Goal: Navigation & Orientation: Find specific page/section

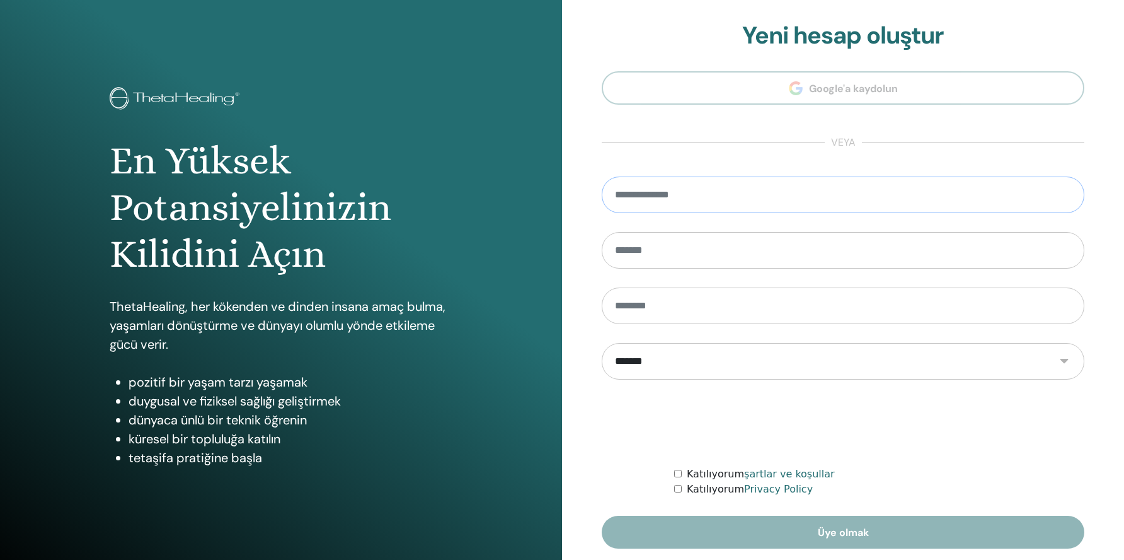
type input "**********"
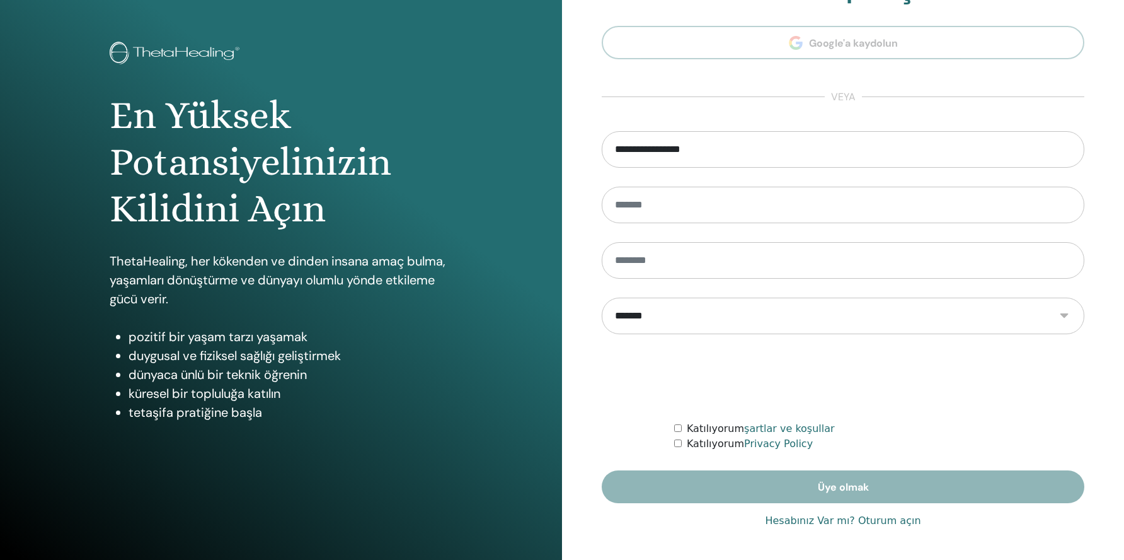
scroll to position [45, 0]
click at [841, 527] on link "Hesabınız Var mı? Oturum açın" at bounding box center [843, 520] width 156 height 15
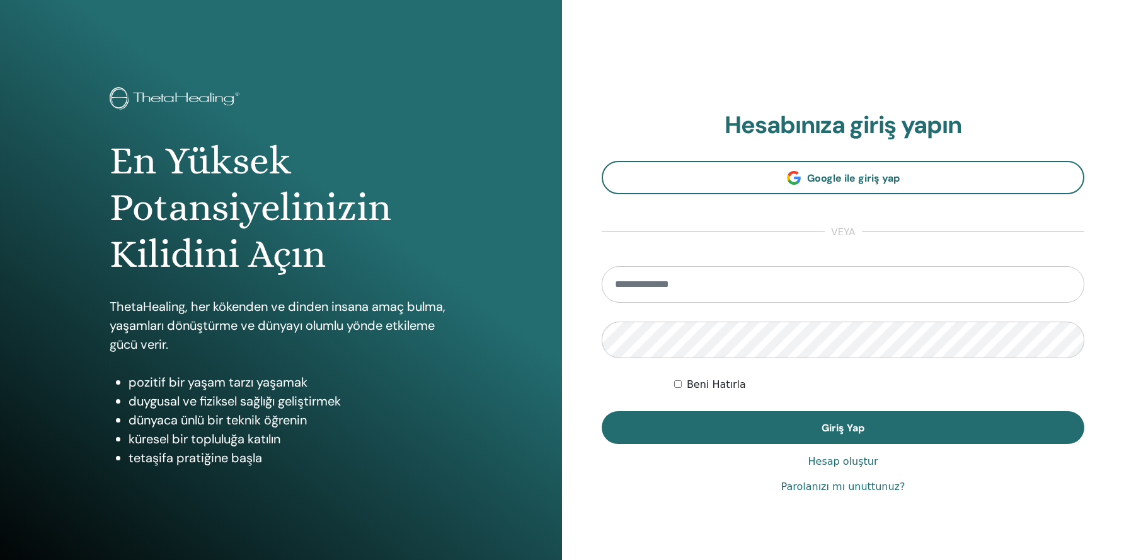
click at [674, 306] on form "Beni Hatırla Giriş Yap" at bounding box center [843, 355] width 483 height 178
type input "**********"
click at [843, 427] on button "Giriş Yap" at bounding box center [843, 427] width 483 height 33
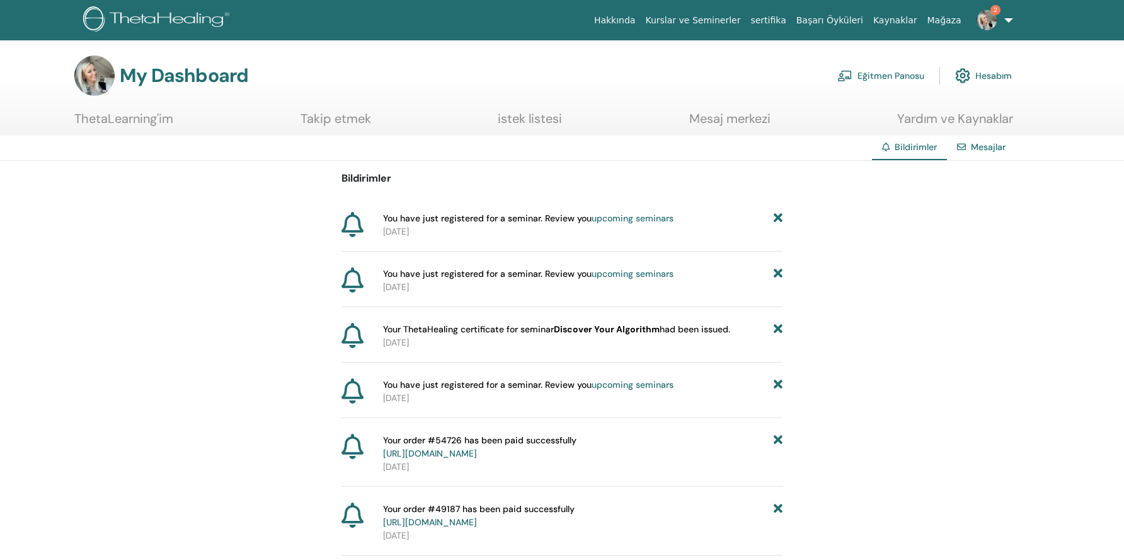
click at [624, 222] on link "upcoming seminars" at bounding box center [633, 217] width 82 height 11
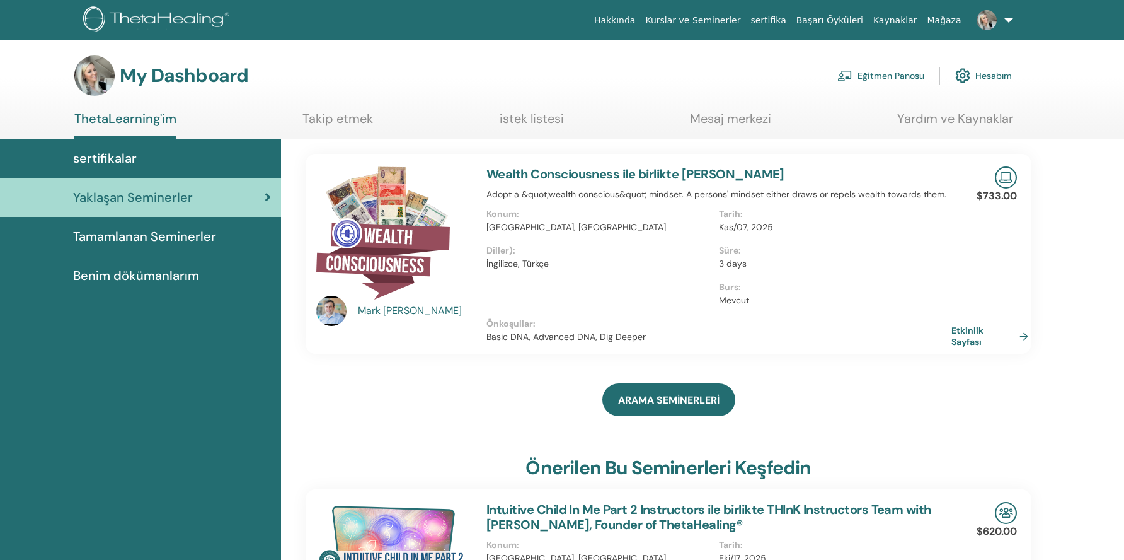
click at [183, 238] on span "Tamamlanan Seminerler" at bounding box center [144, 236] width 143 height 19
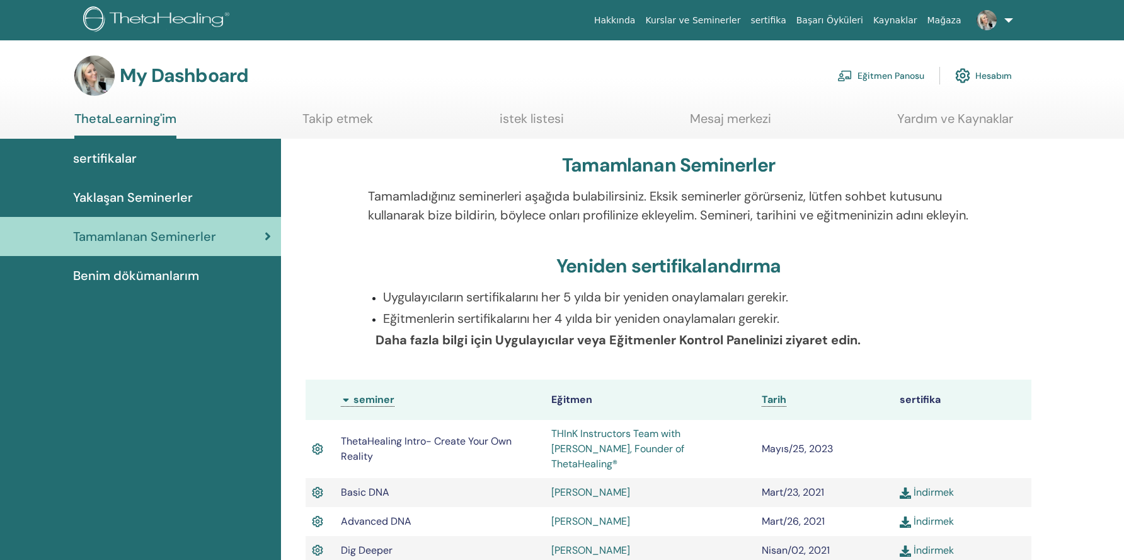
click at [160, 283] on span "Benim dökümanlarım" at bounding box center [136, 275] width 126 height 19
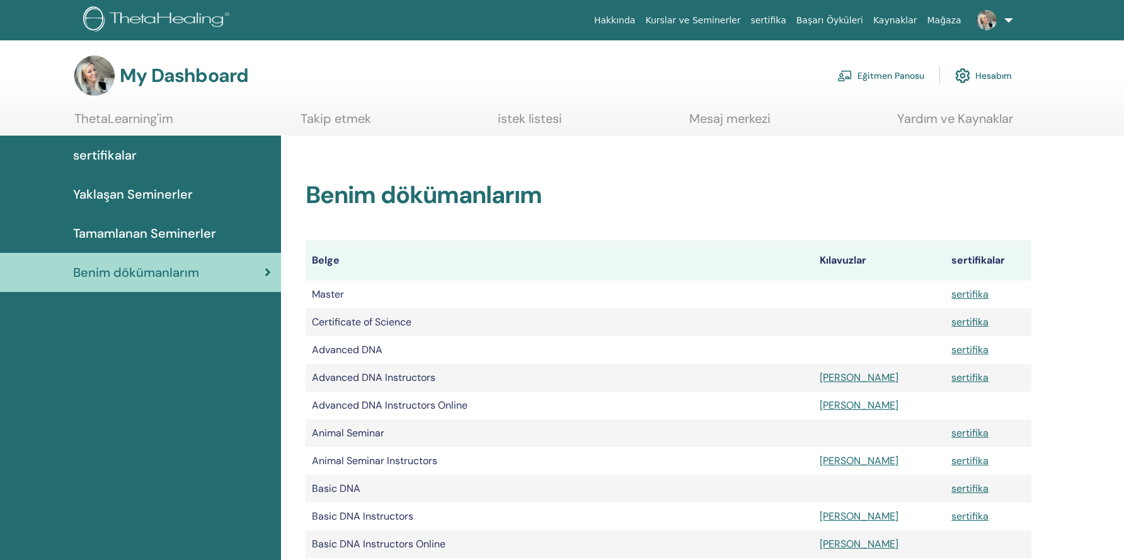
click at [135, 144] on link "sertifikalar" at bounding box center [140, 154] width 281 height 39
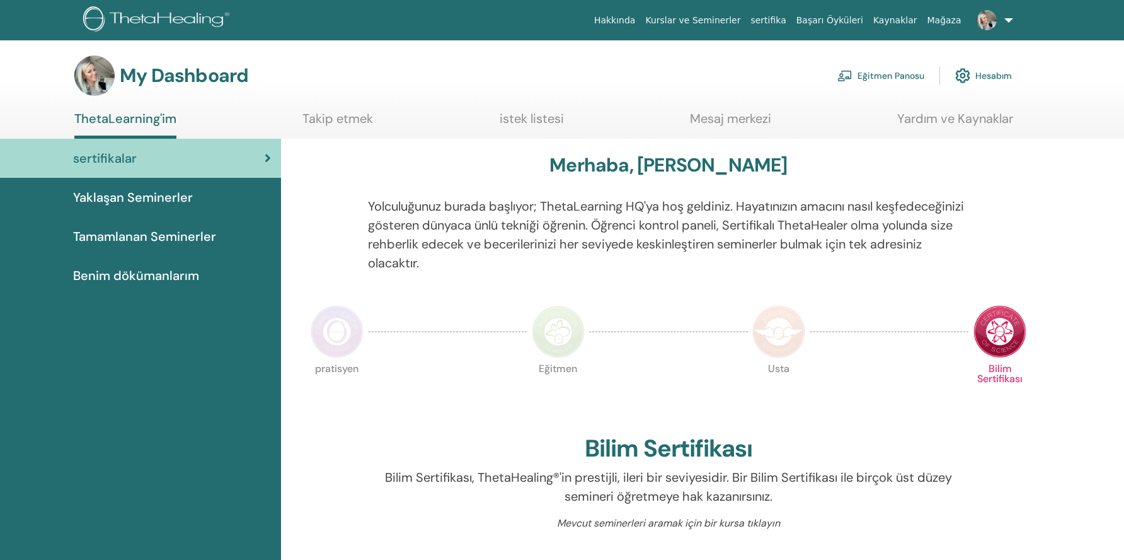
click at [315, 125] on link "Takip etmek" at bounding box center [337, 123] width 71 height 25
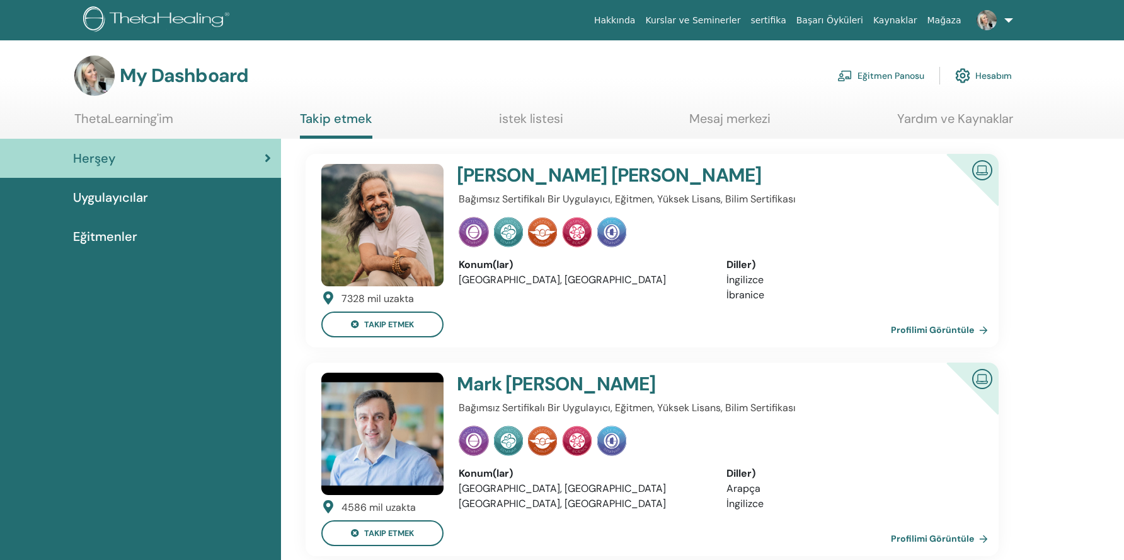
click at [514, 118] on link "istek listesi" at bounding box center [531, 123] width 64 height 25
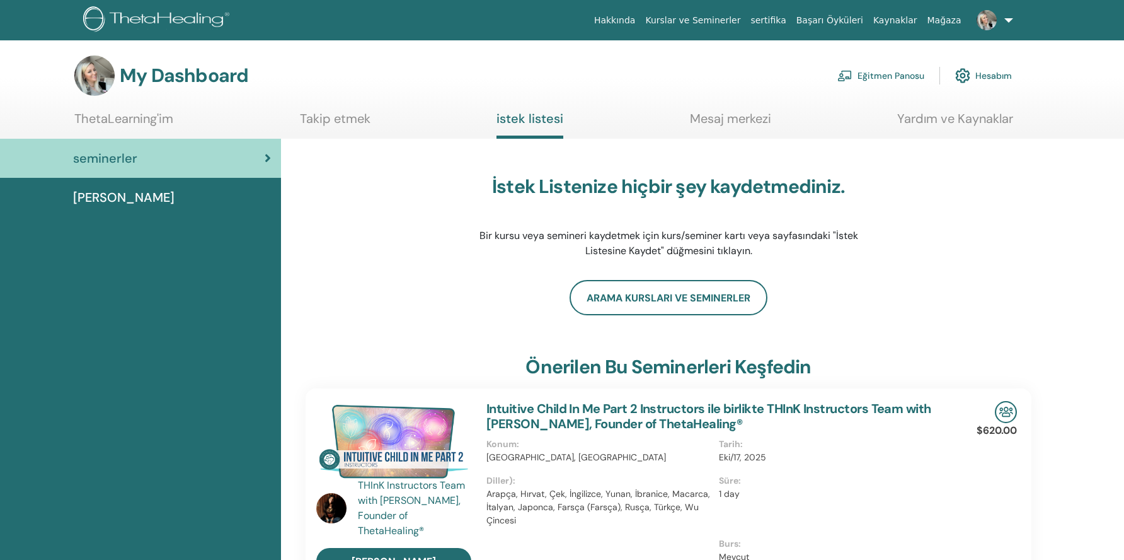
click at [737, 118] on link "Mesaj merkezi" at bounding box center [730, 123] width 81 height 25
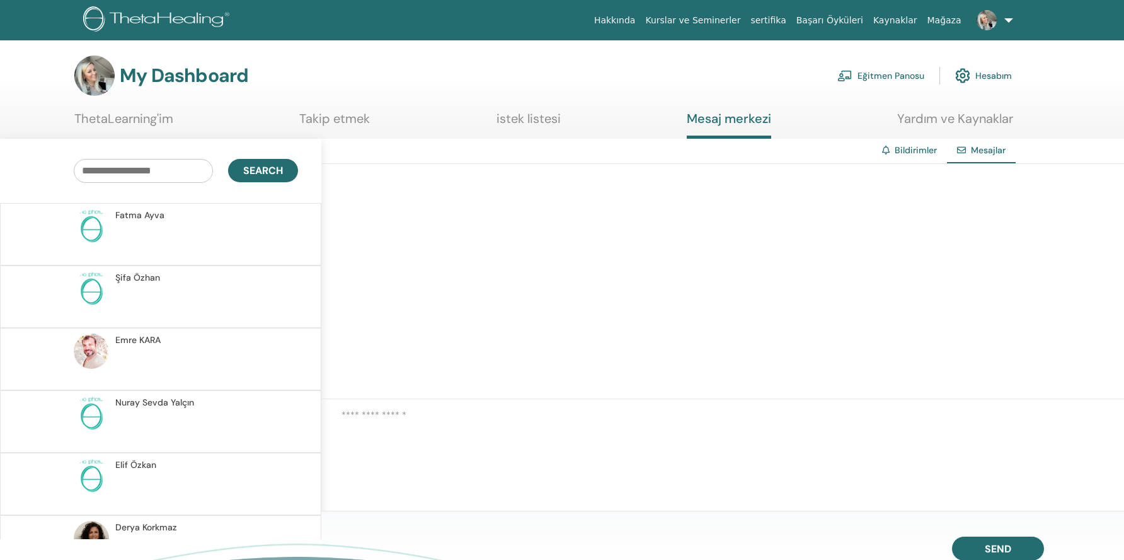
click at [903, 160] on div "Bildirimler" at bounding box center [909, 150] width 75 height 23
click at [926, 150] on link "Bildirimler" at bounding box center [916, 149] width 42 height 11
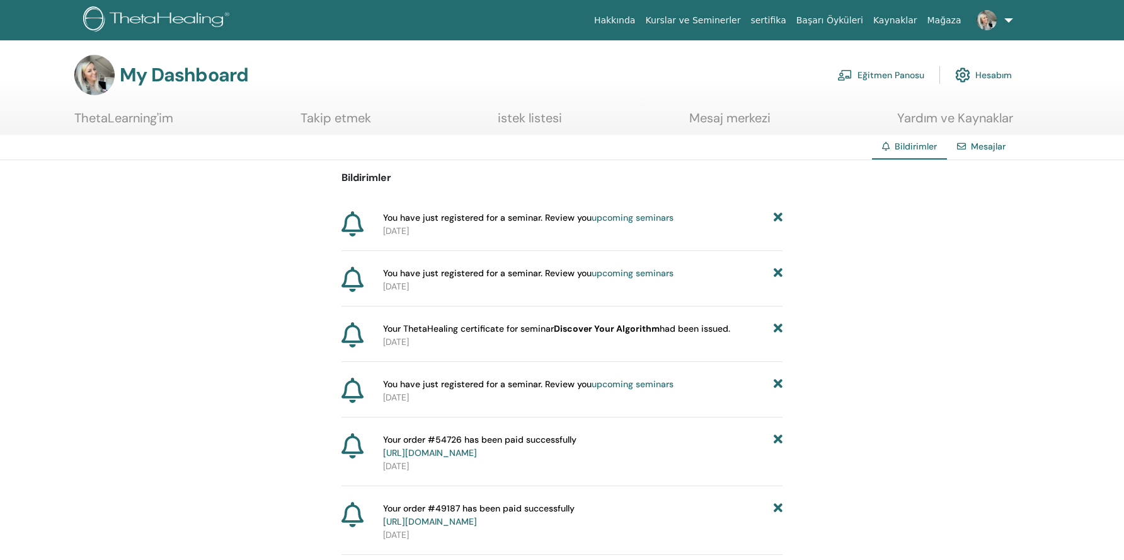
scroll to position [1, 0]
click at [881, 74] on link "Eğitmen Panosu" at bounding box center [880, 75] width 87 height 28
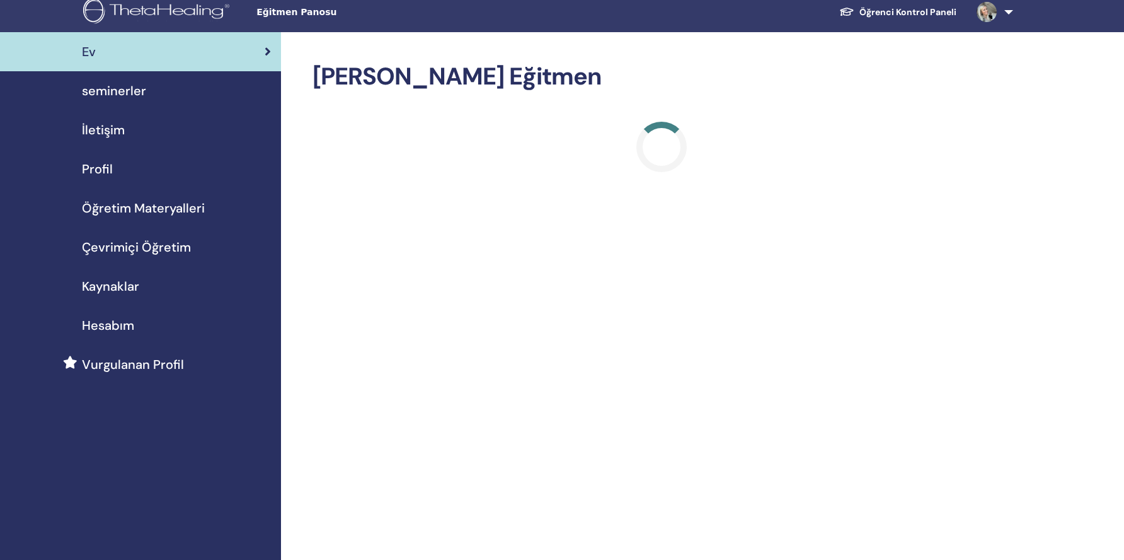
scroll to position [7, 0]
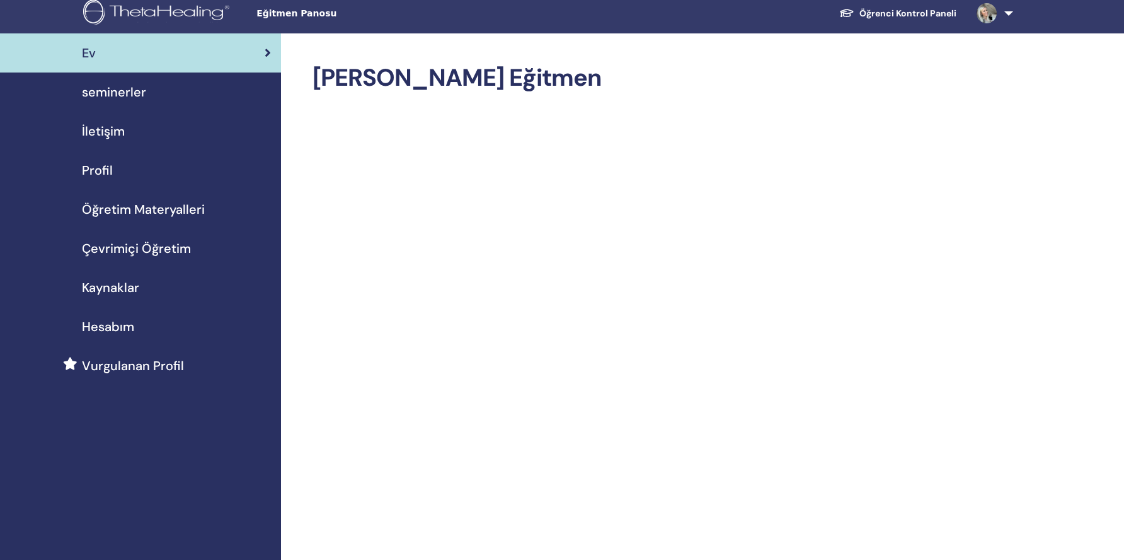
click at [182, 214] on span "Öğretim Materyalleri" at bounding box center [143, 209] width 123 height 19
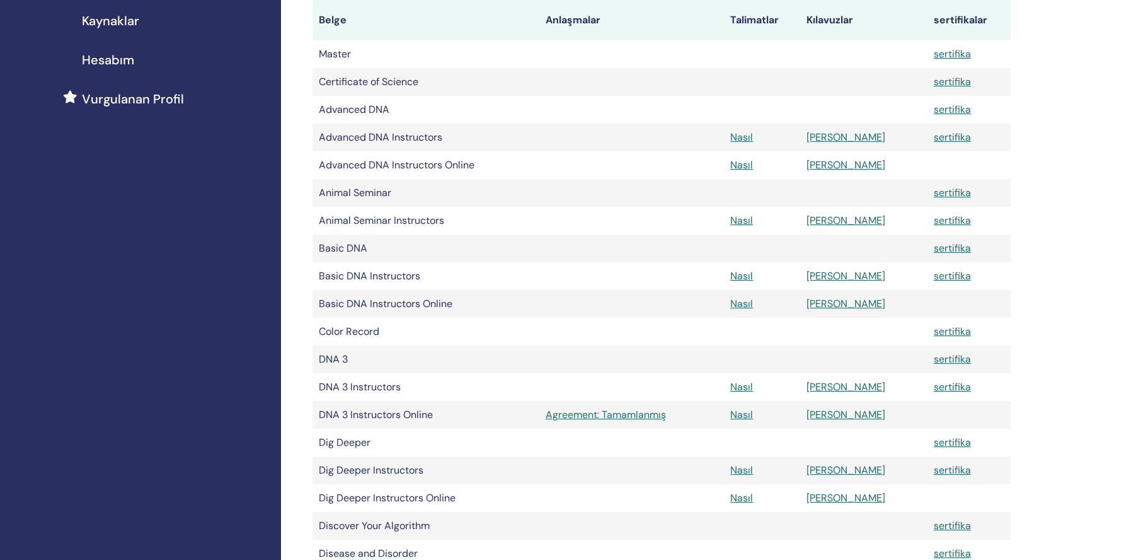
scroll to position [340, 0]
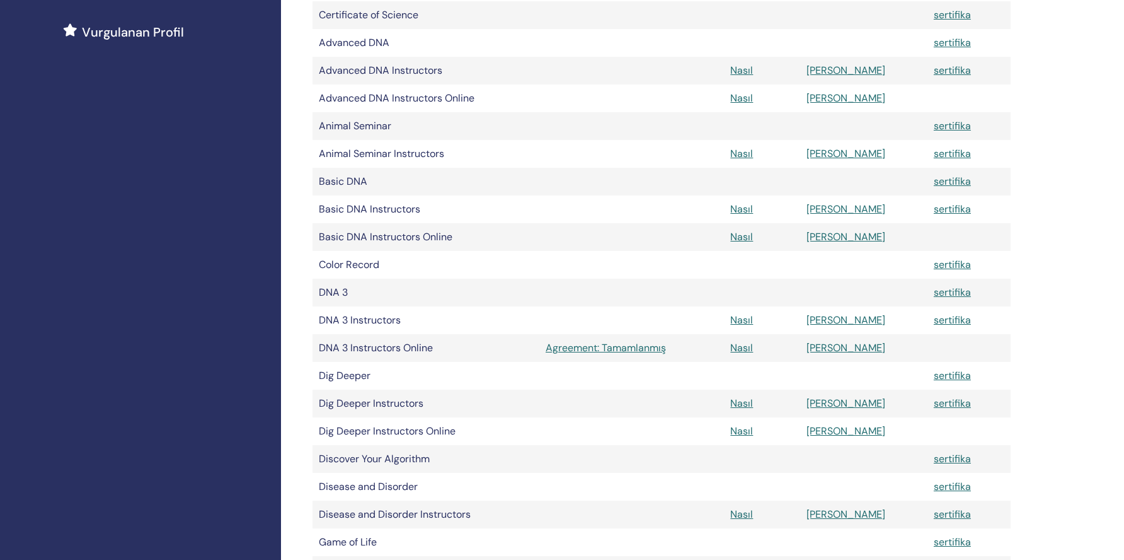
click at [582, 343] on link "Agreement: Tamamlanmış" at bounding box center [632, 347] width 172 height 15
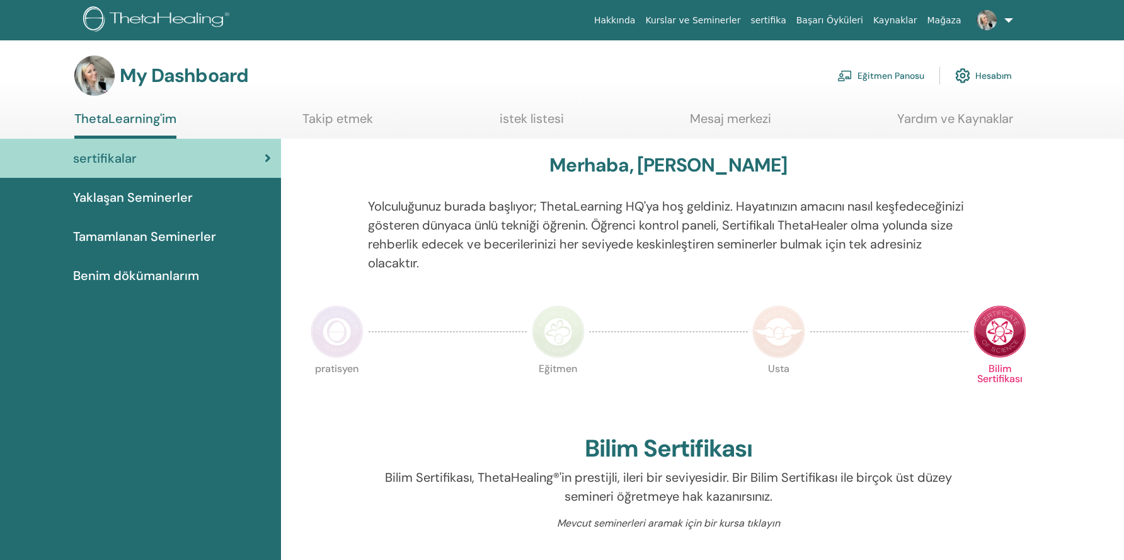
scroll to position [4, 0]
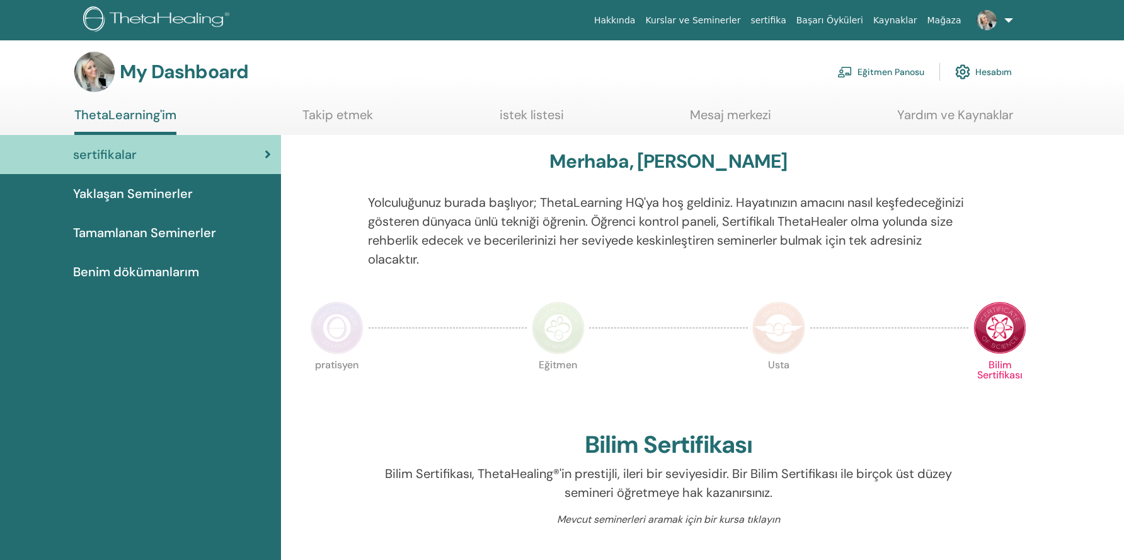
click at [886, 78] on link "Eğitmen Panosu" at bounding box center [880, 72] width 87 height 28
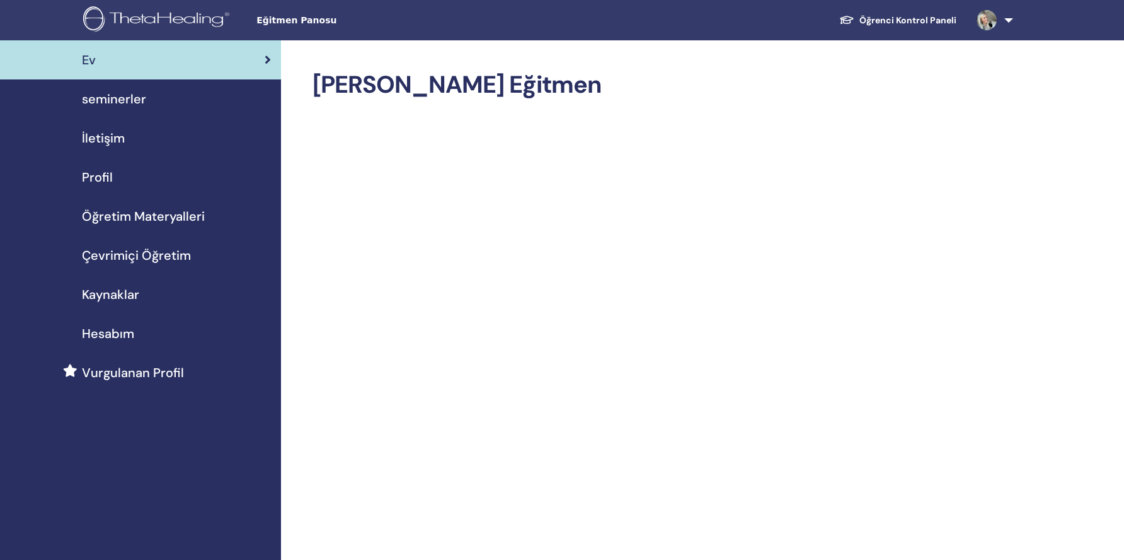
click at [209, 220] on div "Öğretim Materyalleri" at bounding box center [140, 216] width 261 height 19
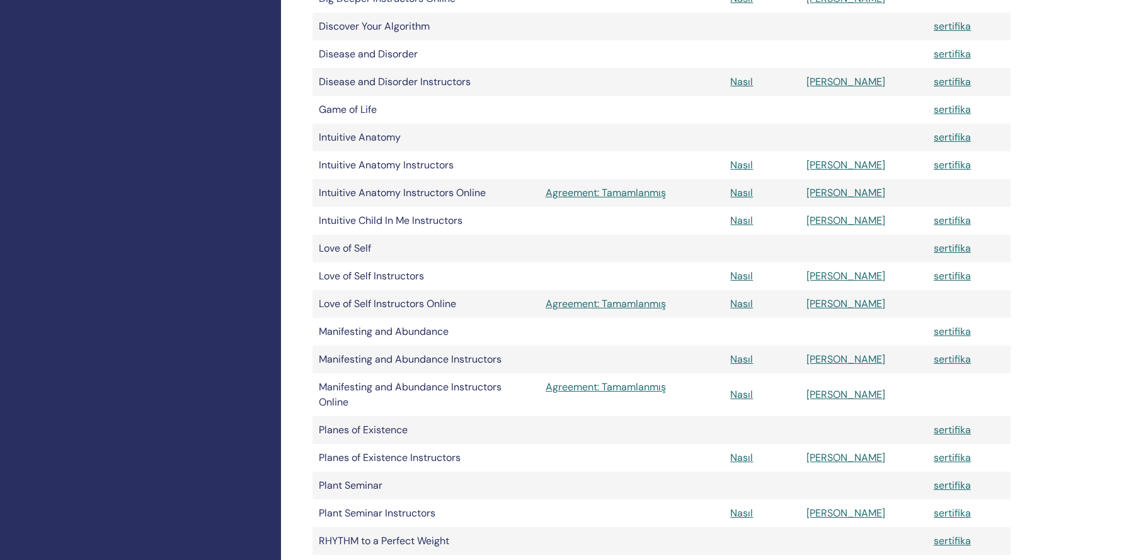
scroll to position [767, 0]
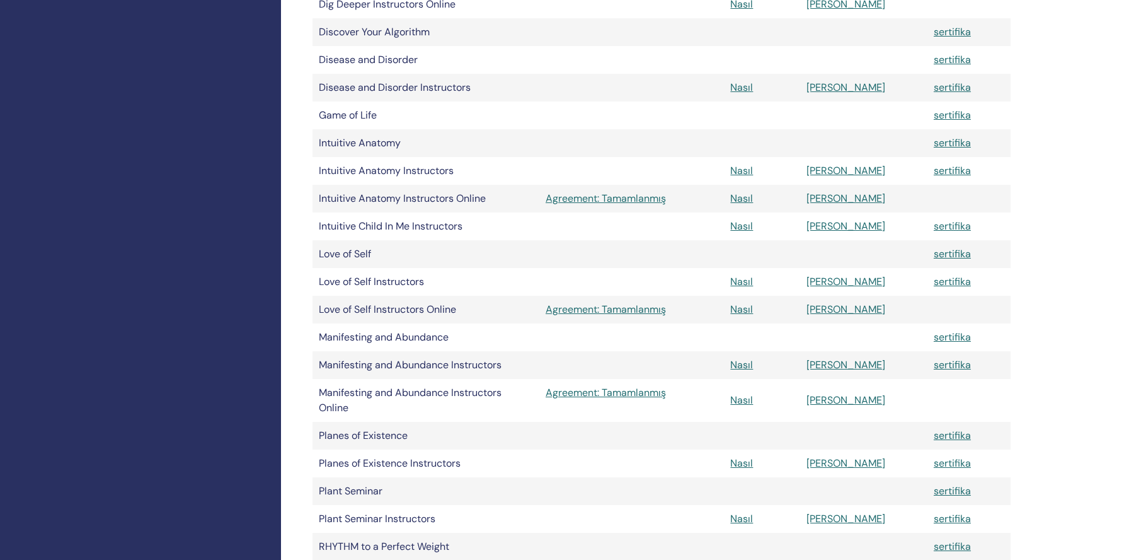
click at [582, 197] on link "Agreement: Tamamlanmış" at bounding box center [632, 198] width 172 height 15
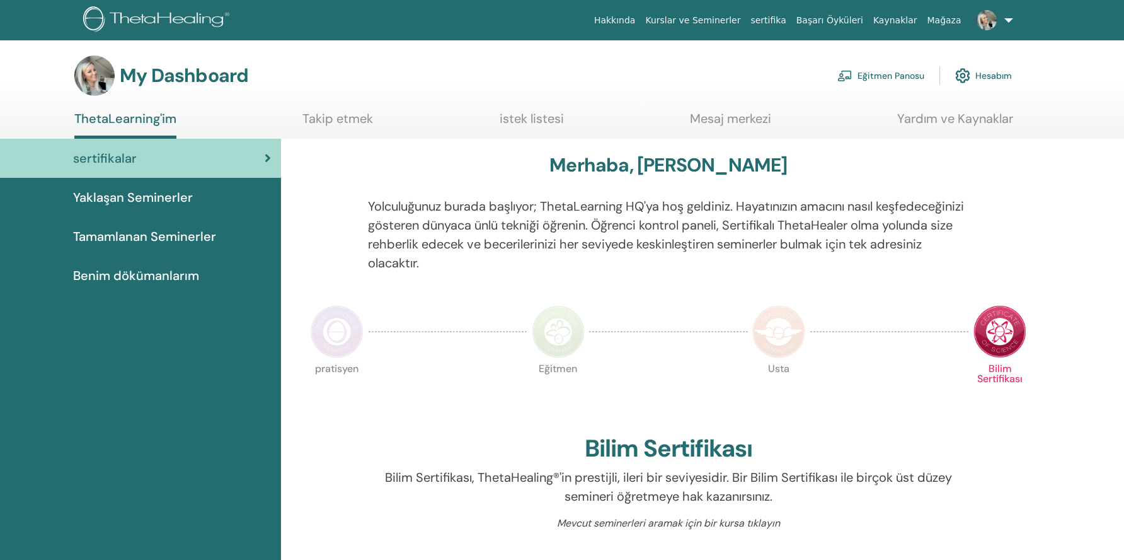
click at [898, 79] on link "Eğitmen Panosu" at bounding box center [880, 76] width 87 height 28
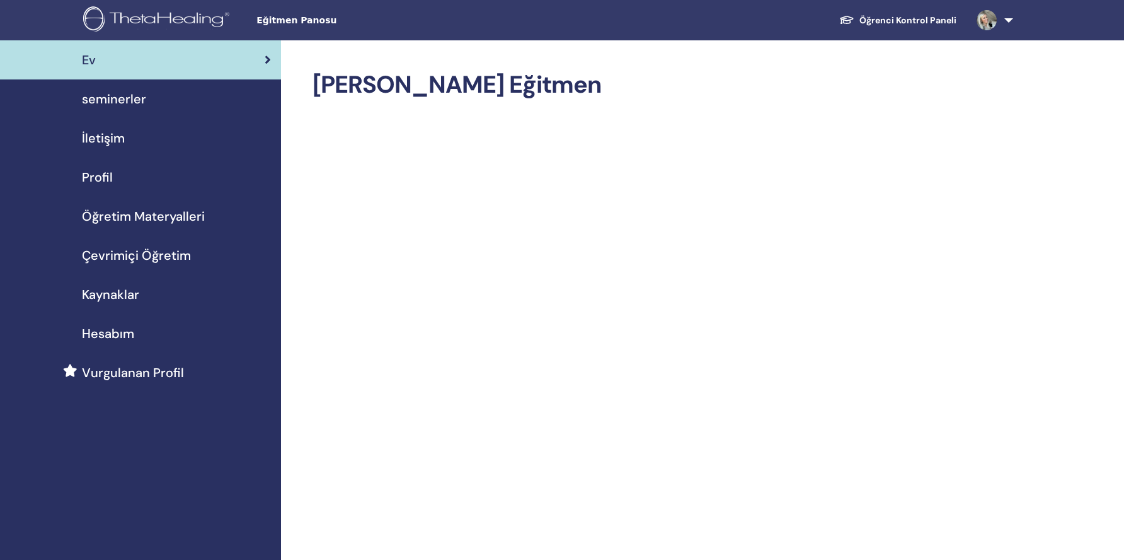
click at [168, 219] on span "Öğretim Materyalleri" at bounding box center [143, 216] width 123 height 19
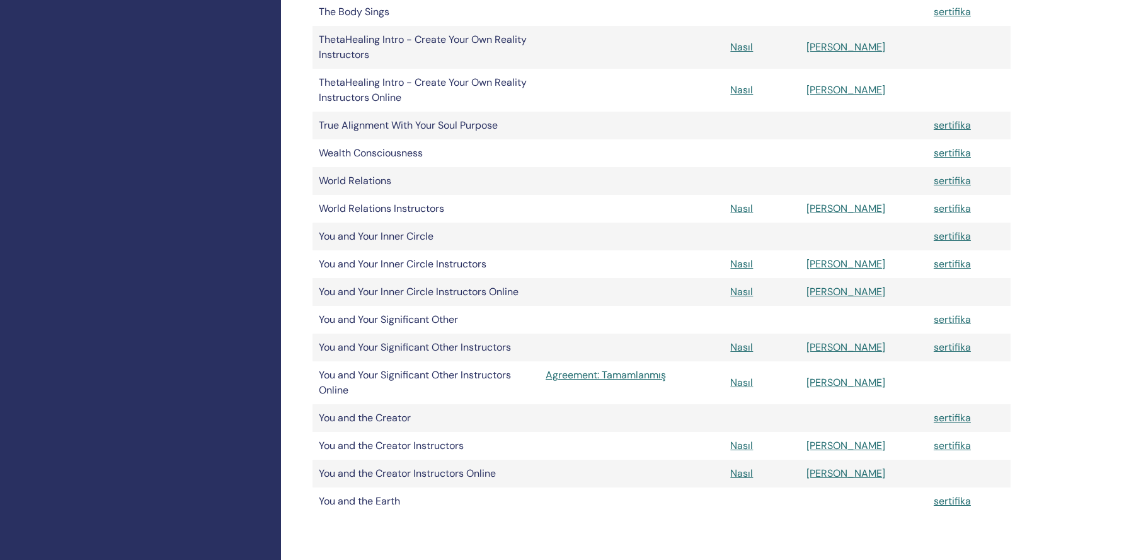
scroll to position [1383, 0]
click at [609, 374] on link "Agreement: Tamamlanmış" at bounding box center [632, 376] width 172 height 15
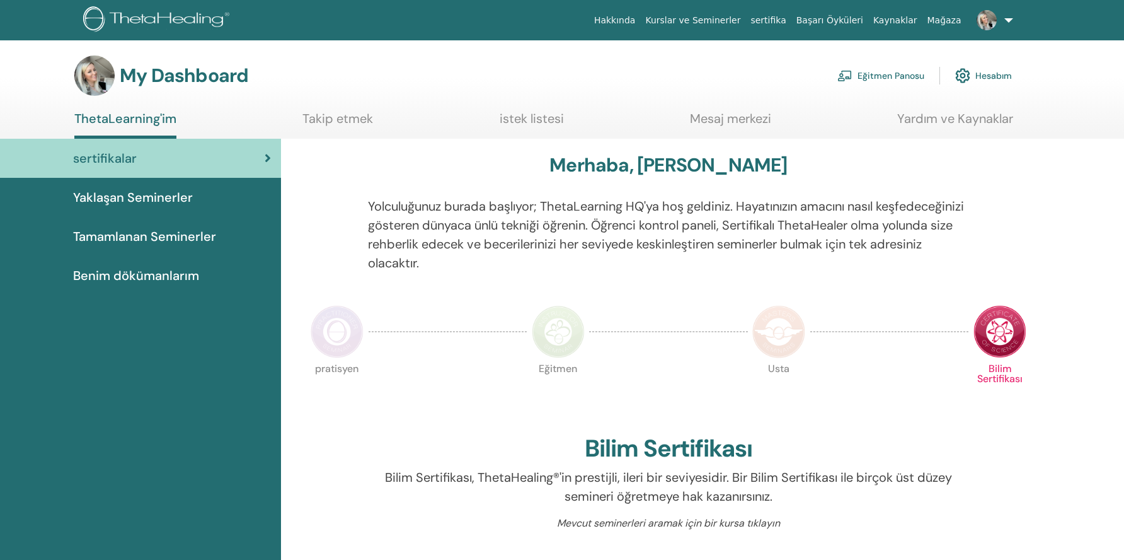
click at [875, 71] on link "Eğitmen Panosu" at bounding box center [880, 76] width 87 height 28
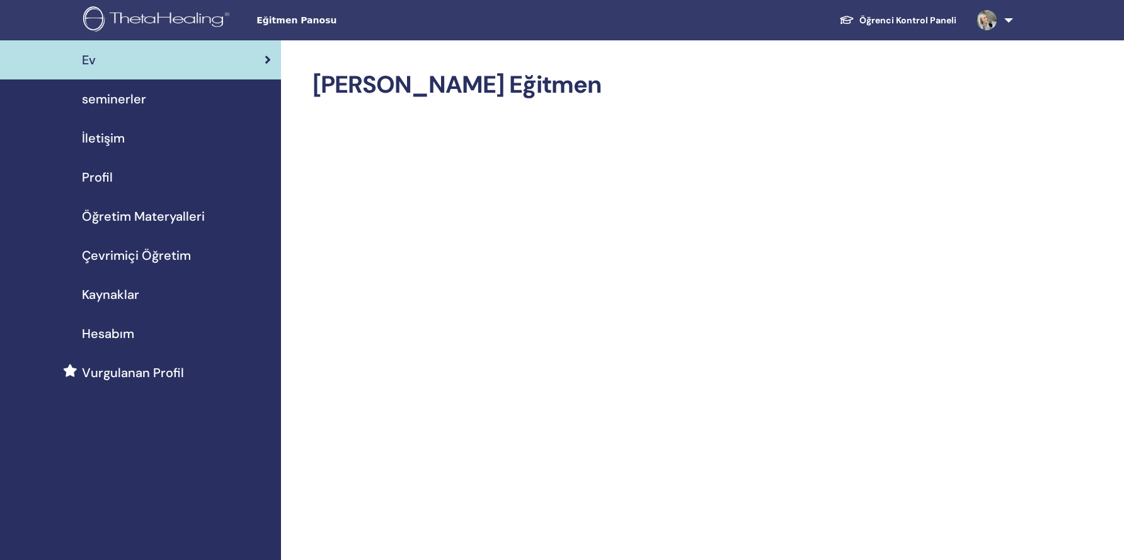
click at [165, 260] on span "Çevrimiçi Öğretim" at bounding box center [136, 255] width 109 height 19
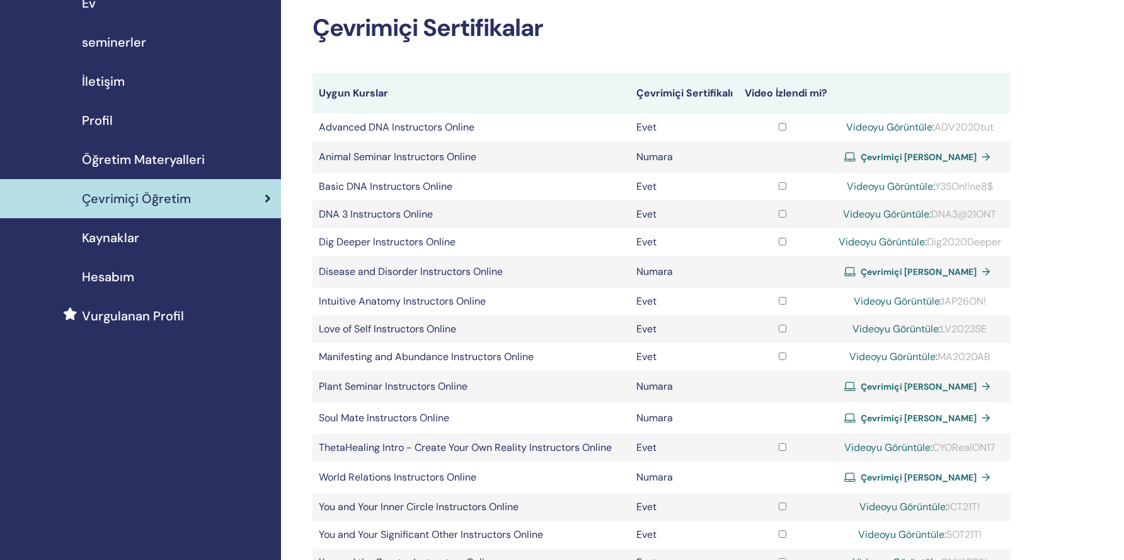
scroll to position [43, 0]
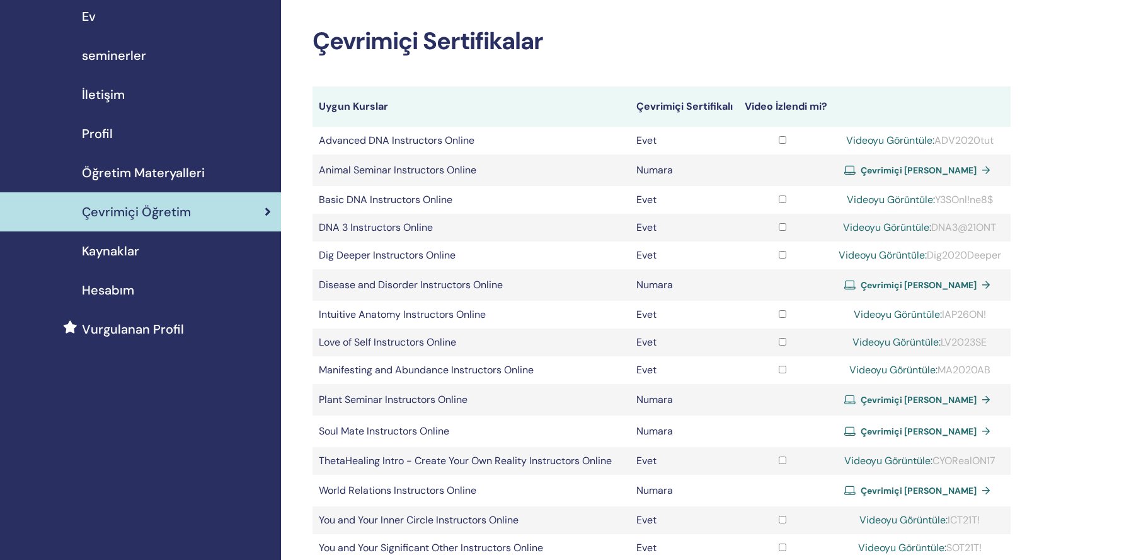
click at [143, 241] on div "Kaynaklar" at bounding box center [140, 250] width 261 height 19
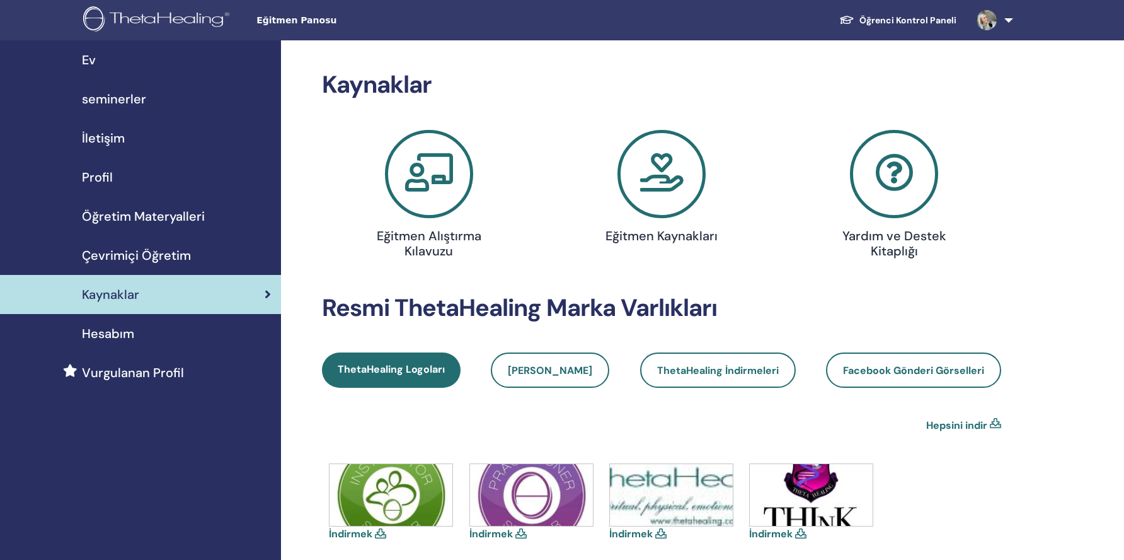
click at [152, 214] on span "Öğretim Materyalleri" at bounding box center [143, 216] width 123 height 19
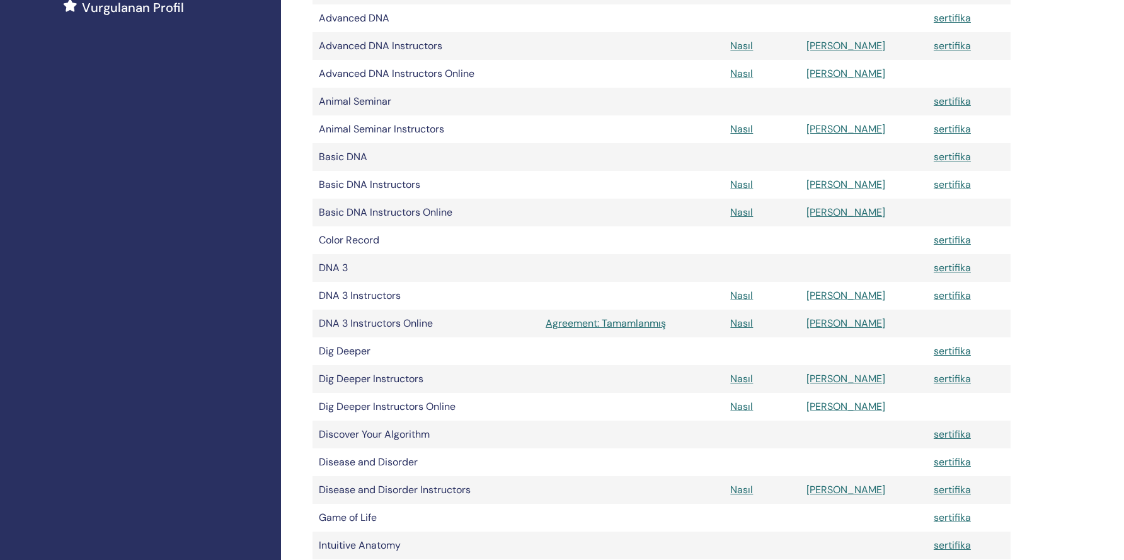
scroll to position [389, 0]
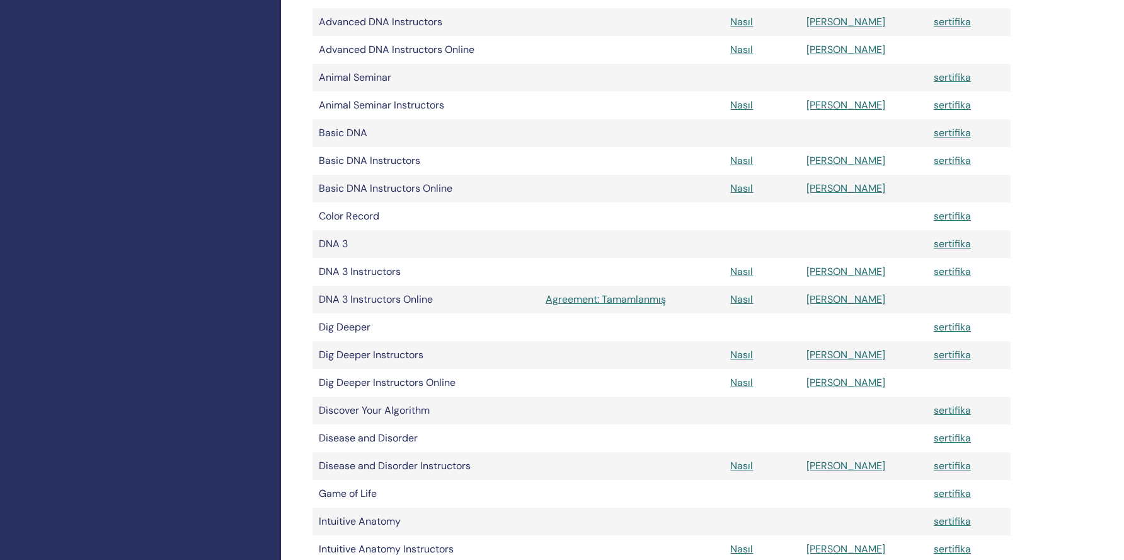
click at [586, 300] on link "Agreement: Tamamlanmış" at bounding box center [632, 299] width 172 height 15
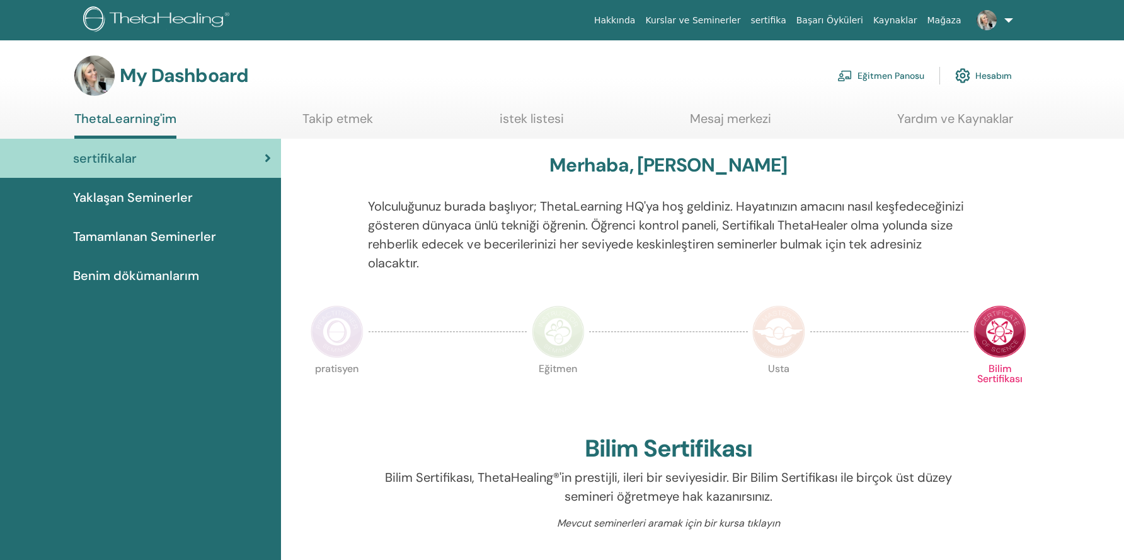
click at [890, 70] on link "Eğitmen Panosu" at bounding box center [880, 76] width 87 height 28
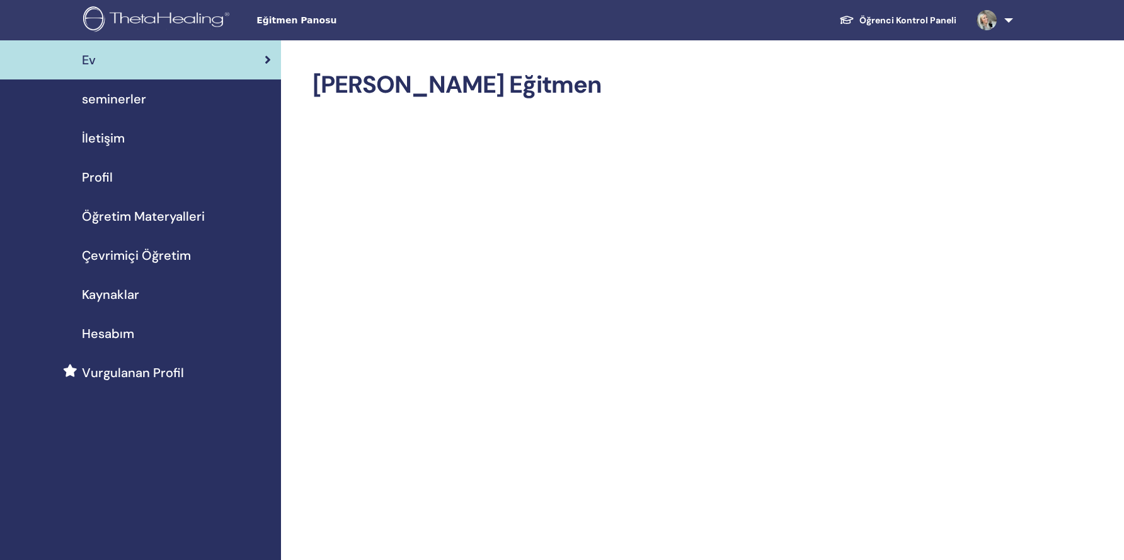
click at [147, 209] on span "Öğretim Materyalleri" at bounding box center [143, 216] width 123 height 19
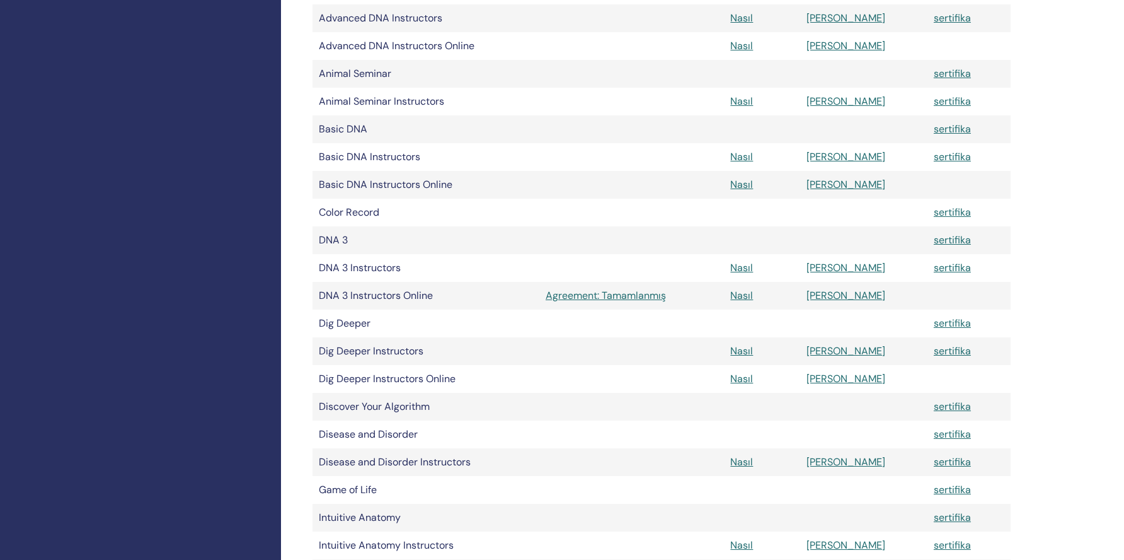
scroll to position [404, 0]
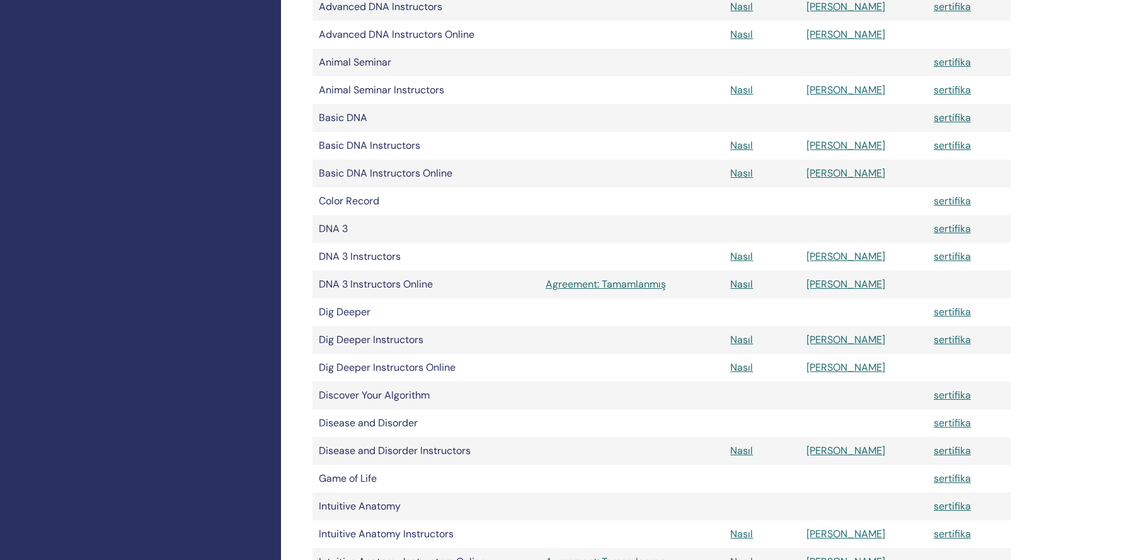
click at [860, 256] on link "[PERSON_NAME]" at bounding box center [846, 256] width 79 height 13
